Goal: Book appointment/travel/reservation

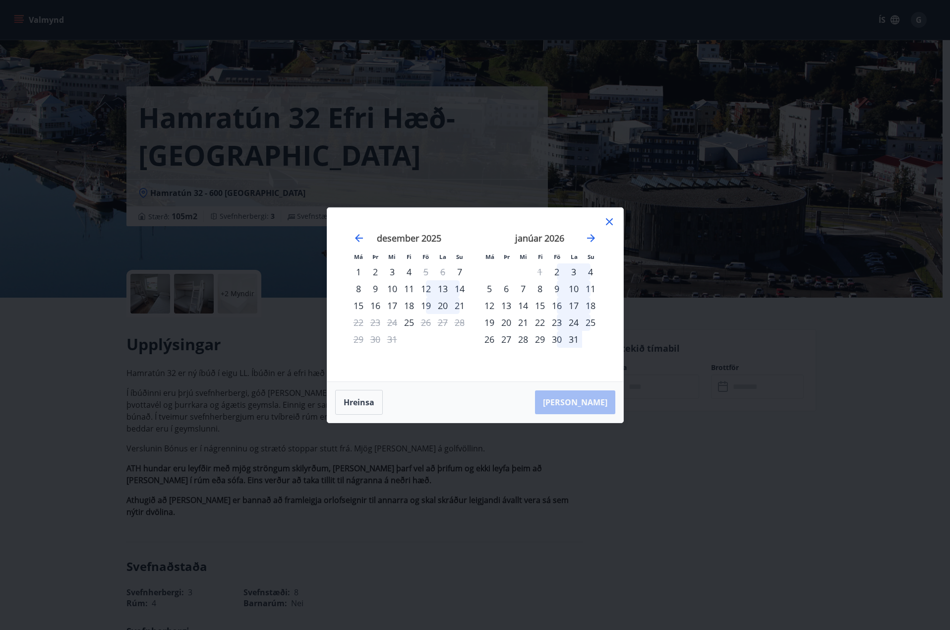
click at [612, 222] on icon at bounding box center [609, 222] width 12 height 12
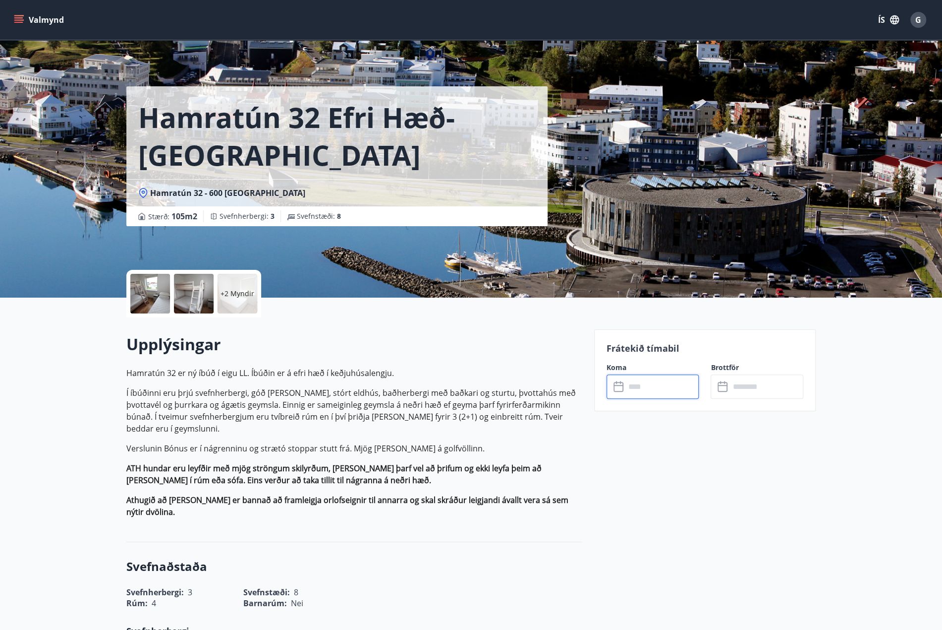
click at [657, 387] on input "text" at bounding box center [663, 386] width 74 height 24
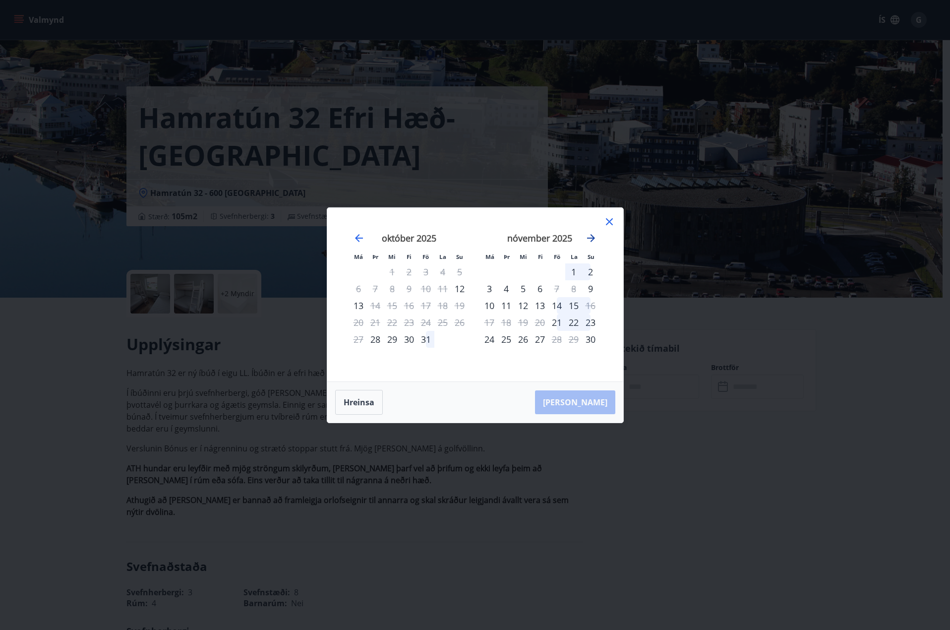
click at [589, 236] on icon "Move forward to switch to the next month." at bounding box center [591, 238] width 12 height 12
click at [609, 221] on icon at bounding box center [609, 221] width 7 height 7
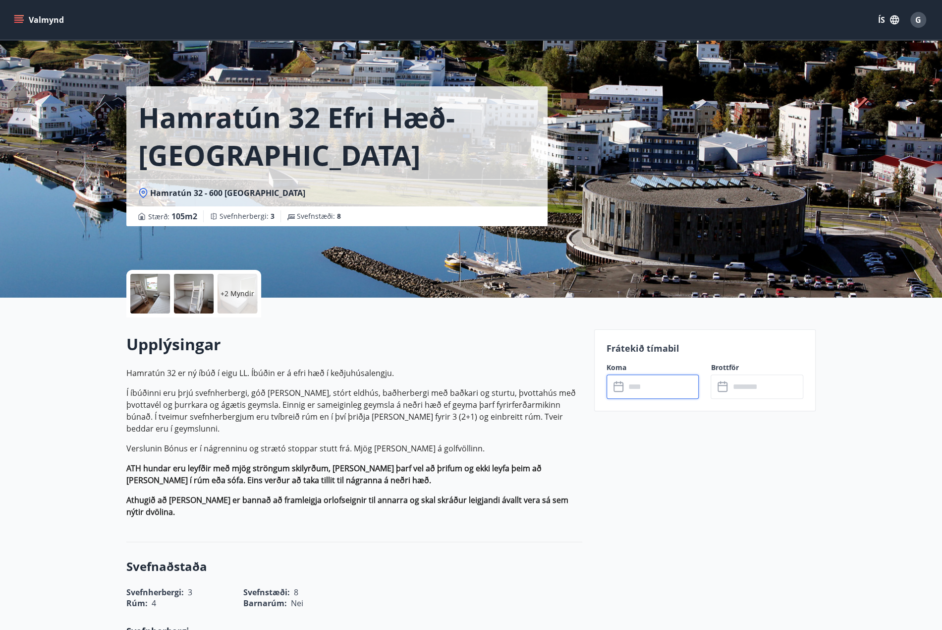
click at [656, 384] on input "text" at bounding box center [663, 386] width 74 height 24
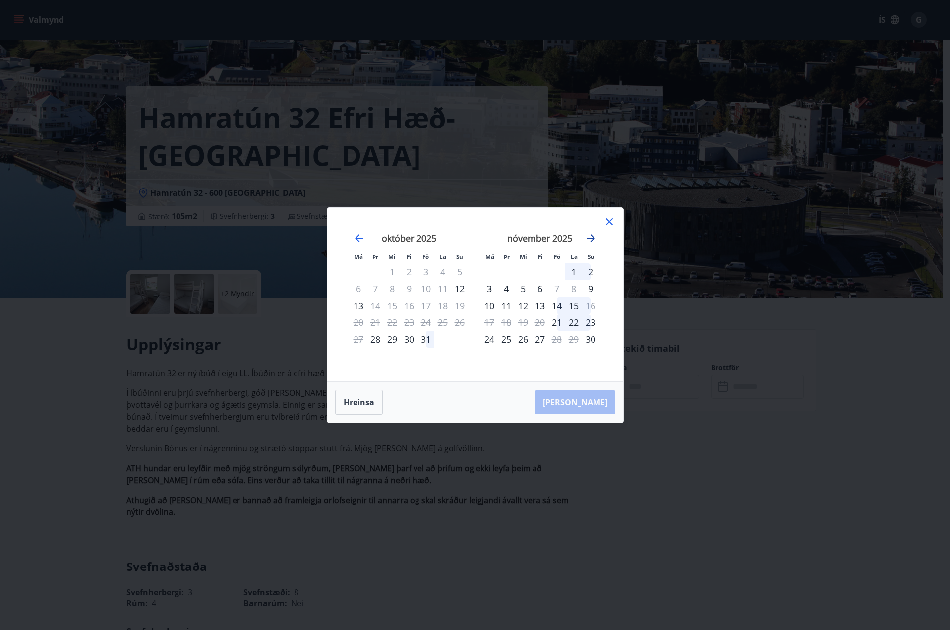
click at [594, 237] on icon "Move forward to switch to the next month." at bounding box center [591, 238] width 12 height 12
click at [424, 340] on div "30" at bounding box center [425, 339] width 17 height 17
click at [588, 272] on div "1" at bounding box center [590, 271] width 17 height 17
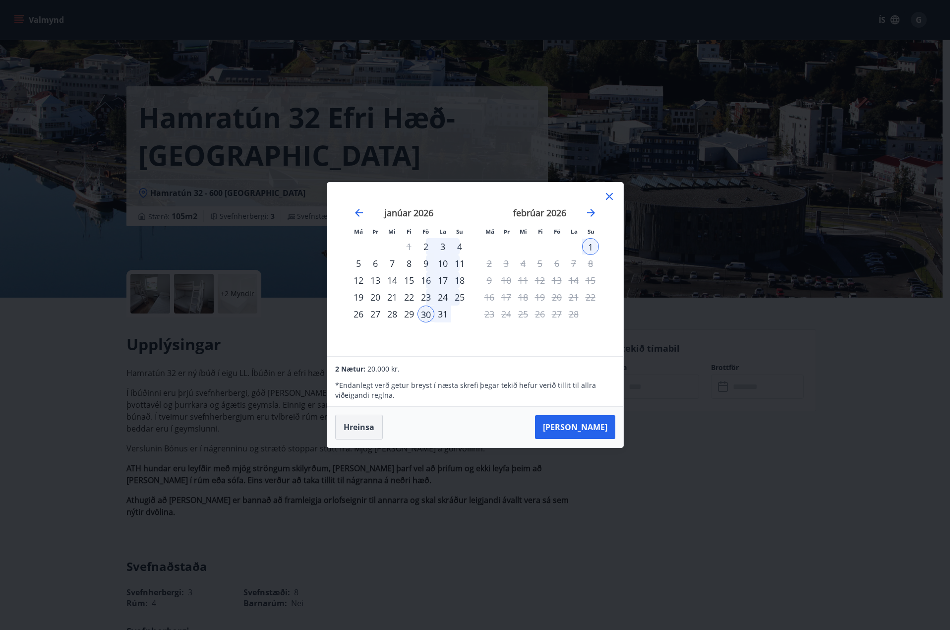
click at [365, 427] on button "Hreinsa" at bounding box center [359, 426] width 48 height 25
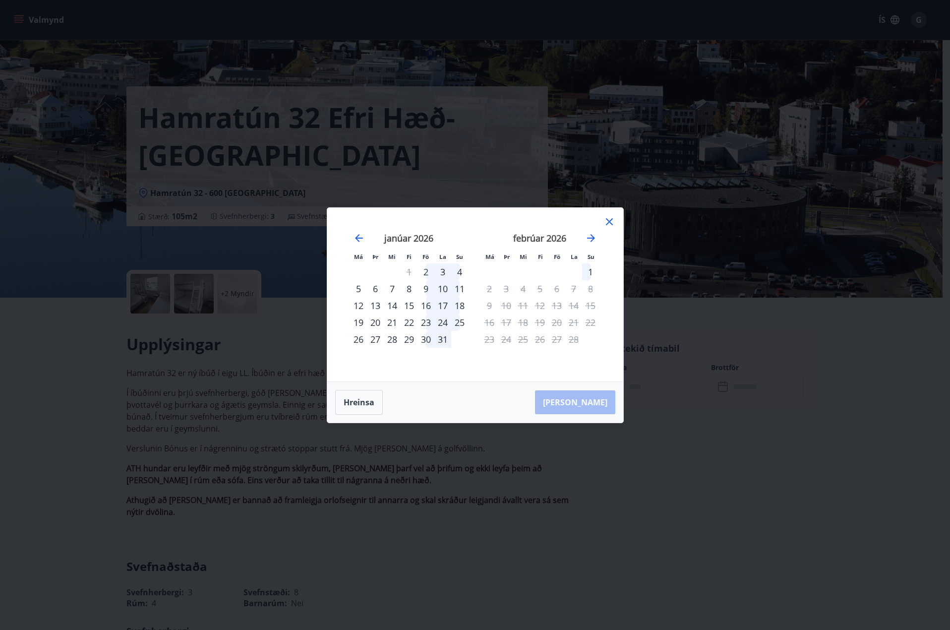
click at [607, 224] on icon at bounding box center [609, 221] width 7 height 7
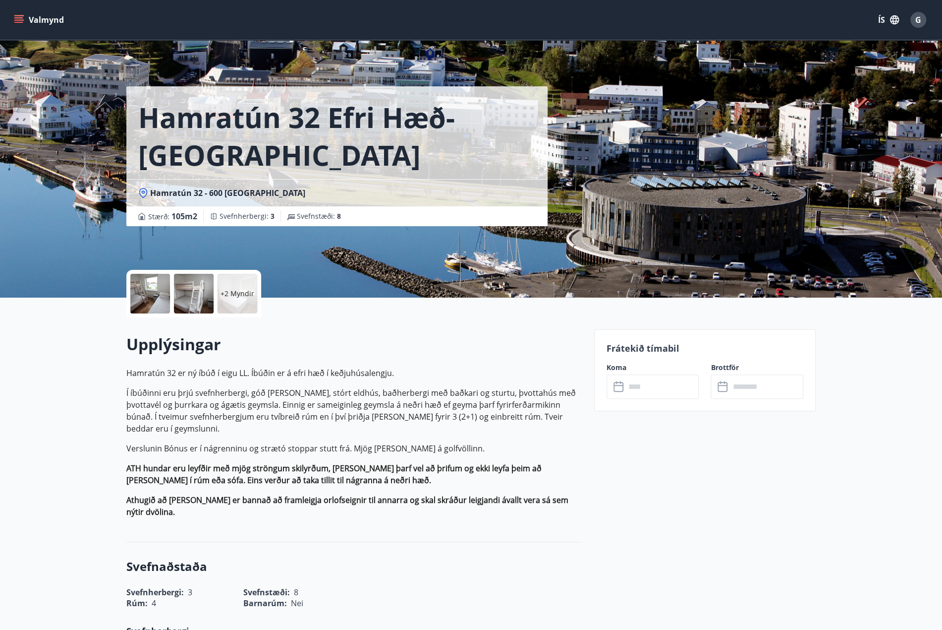
click at [158, 303] on div at bounding box center [150, 294] width 40 height 40
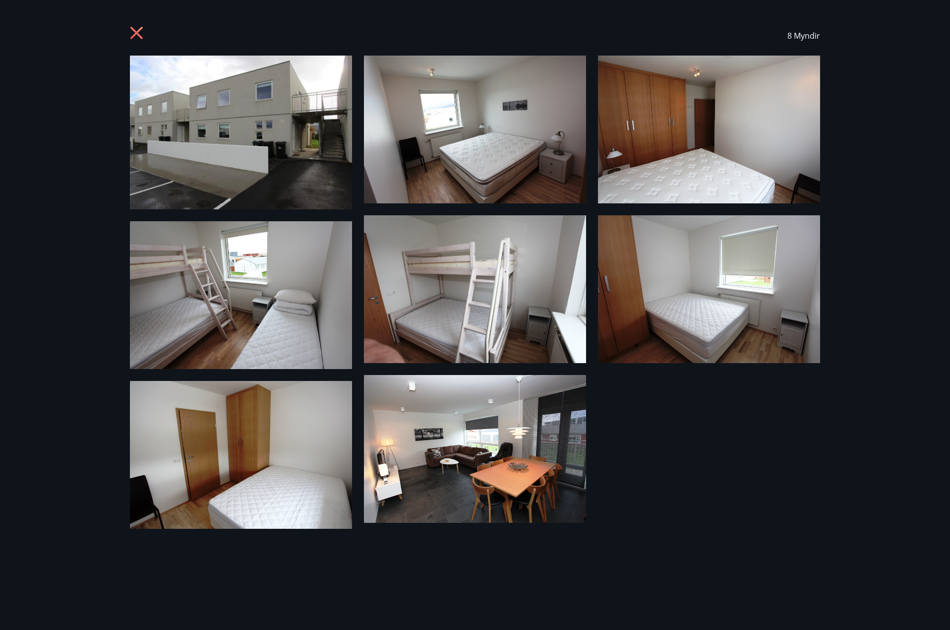
click at [428, 425] on img at bounding box center [475, 449] width 222 height 148
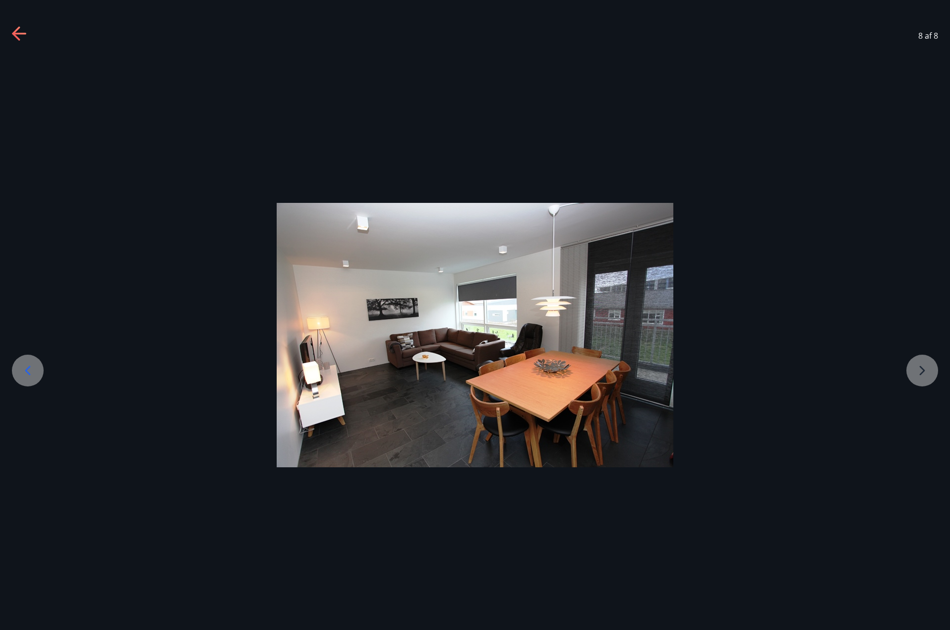
click at [911, 365] on div at bounding box center [475, 335] width 950 height 264
click at [31, 372] on icon at bounding box center [28, 370] width 16 height 16
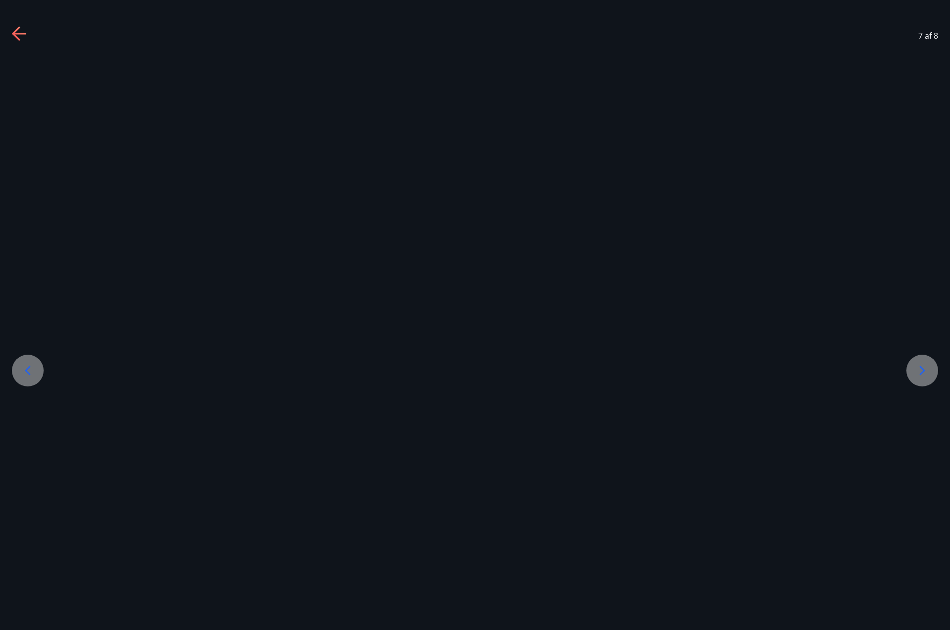
click at [31, 372] on icon at bounding box center [28, 370] width 16 height 16
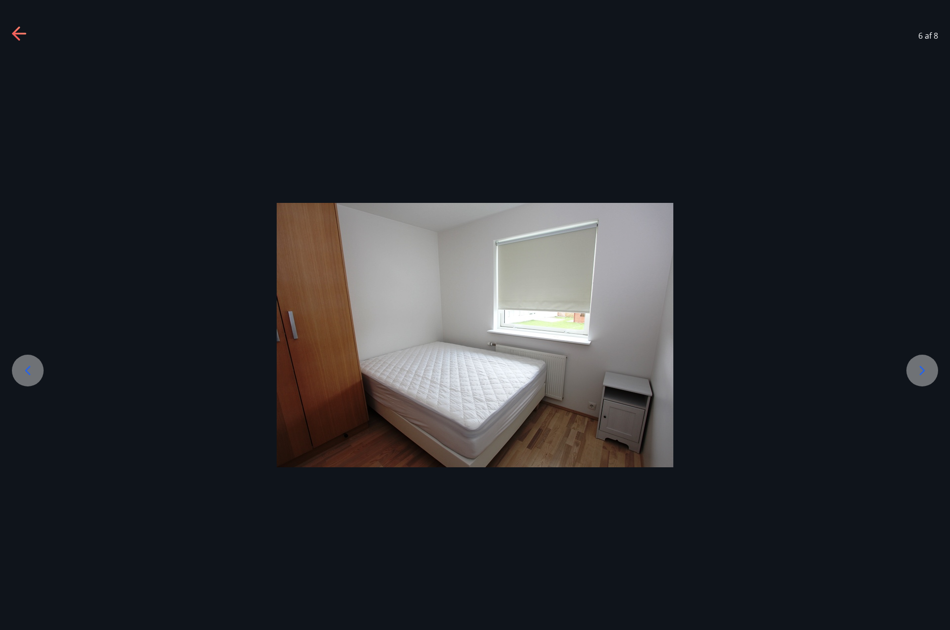
click at [31, 372] on icon at bounding box center [28, 370] width 16 height 16
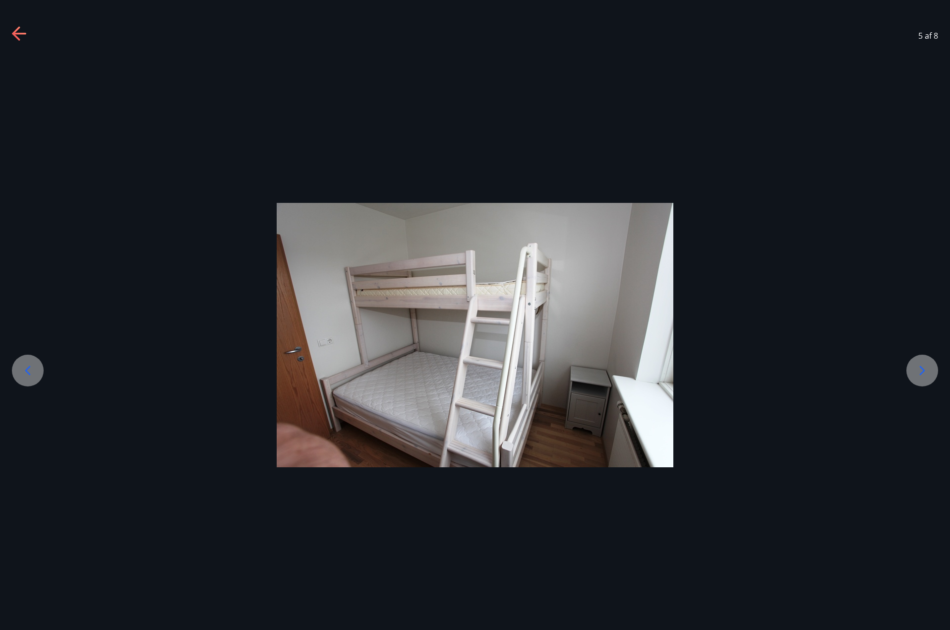
click at [31, 372] on icon at bounding box center [28, 370] width 16 height 16
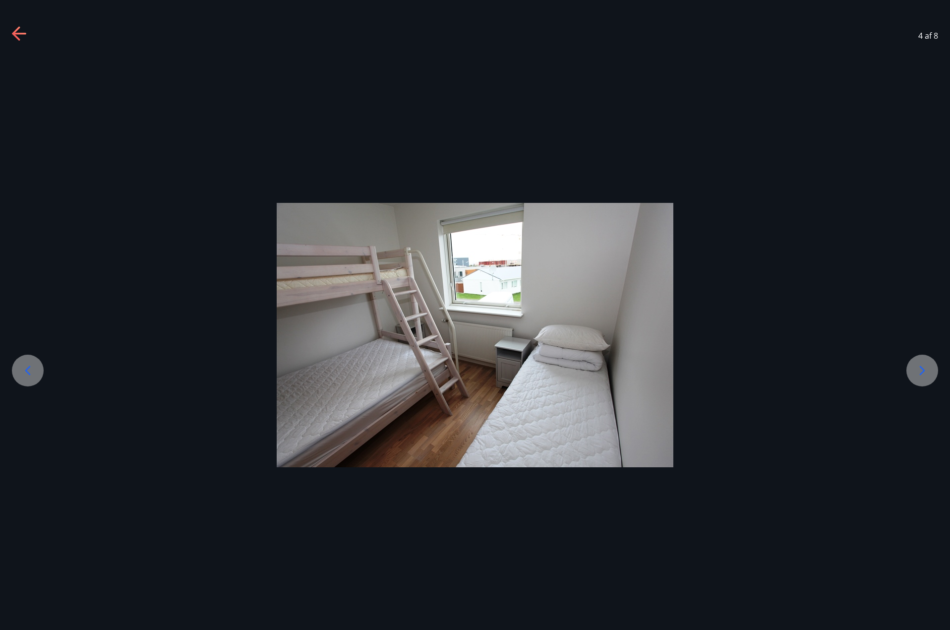
click at [31, 372] on icon at bounding box center [28, 370] width 16 height 16
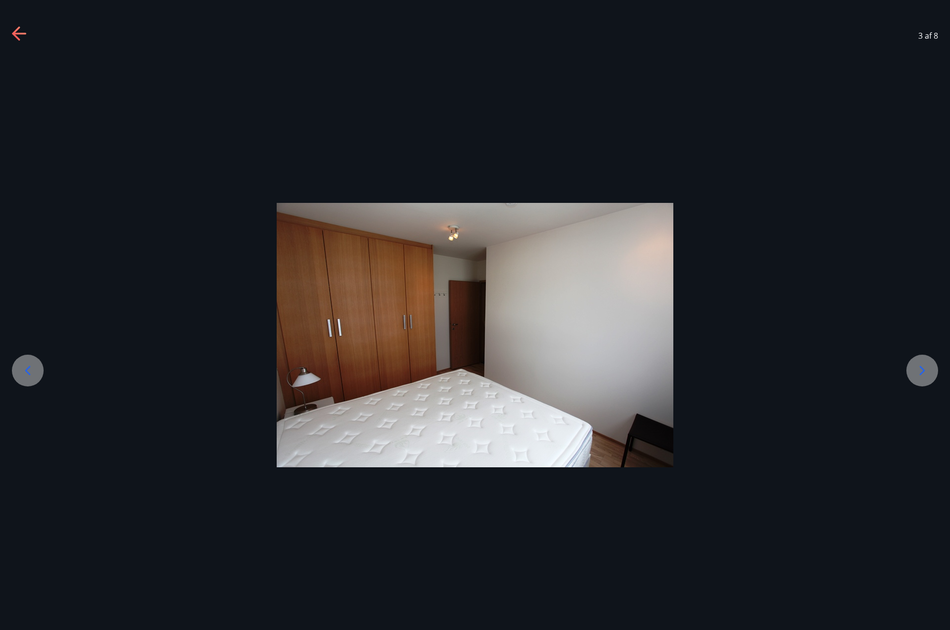
click at [31, 372] on icon at bounding box center [28, 370] width 16 height 16
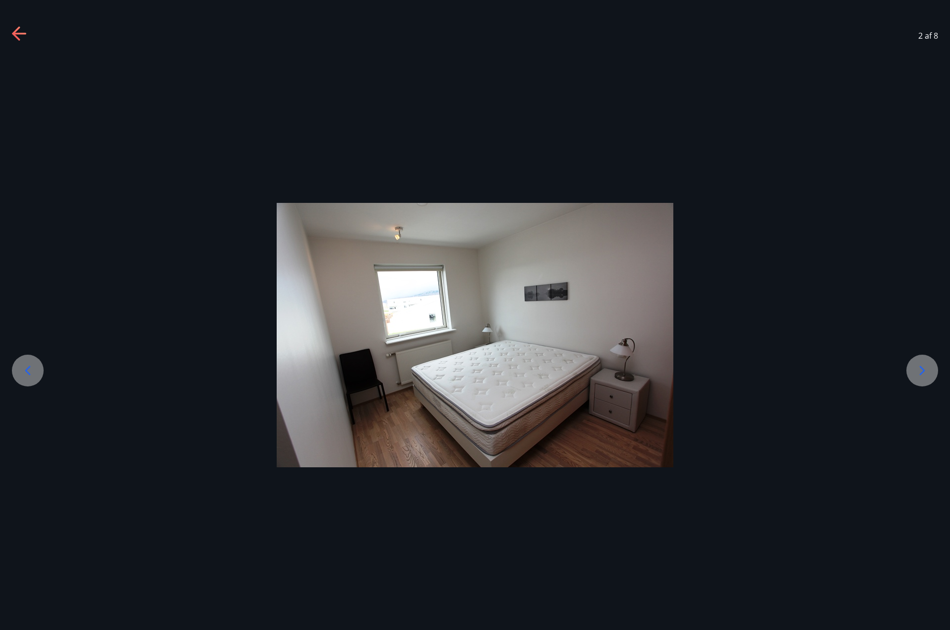
click at [31, 372] on icon at bounding box center [28, 370] width 16 height 16
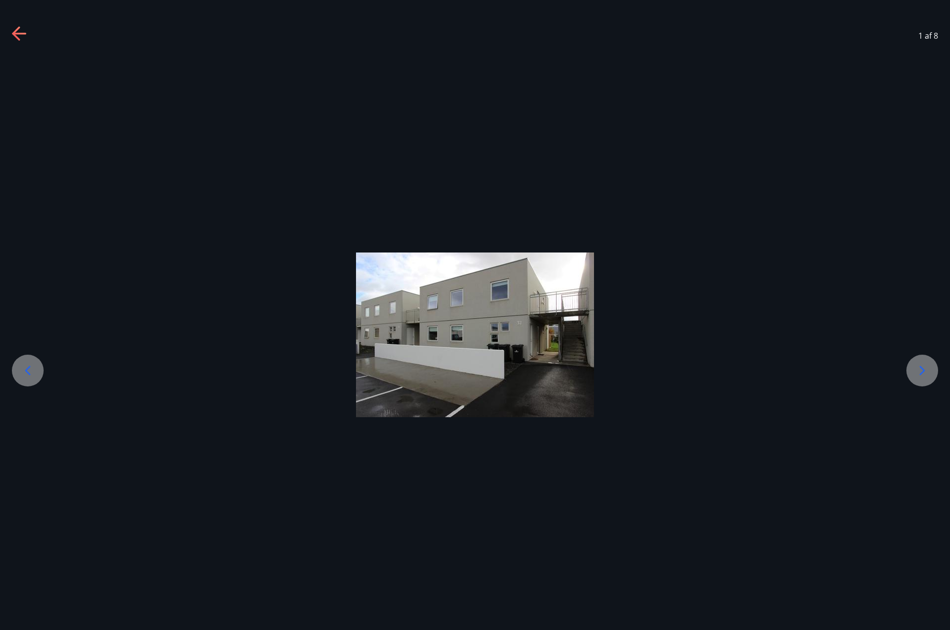
click at [31, 372] on icon at bounding box center [28, 370] width 16 height 16
click at [18, 26] on icon at bounding box center [20, 34] width 16 height 16
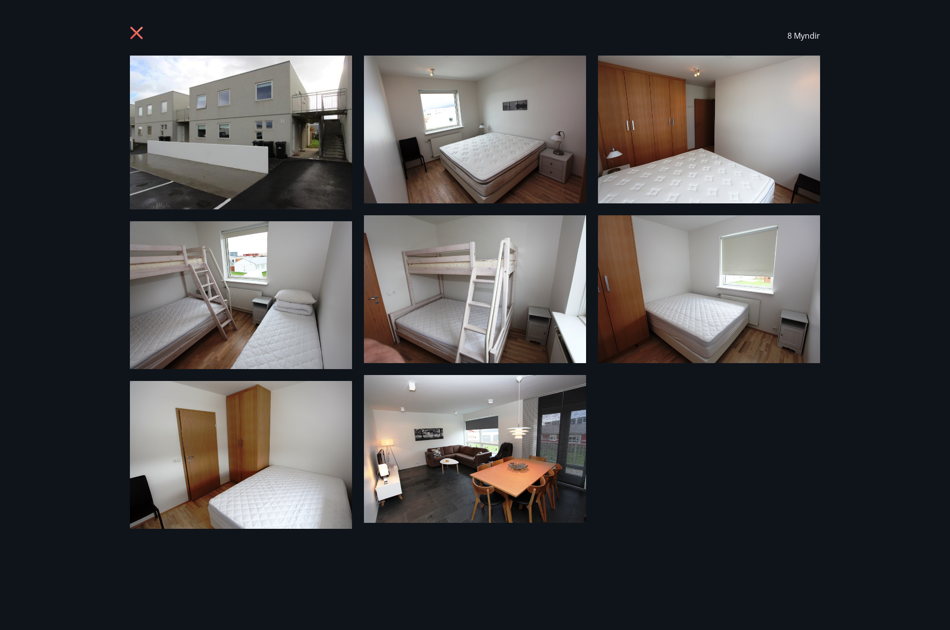
click at [138, 32] on icon at bounding box center [136, 33] width 12 height 12
